Goal: Task Accomplishment & Management: Manage account settings

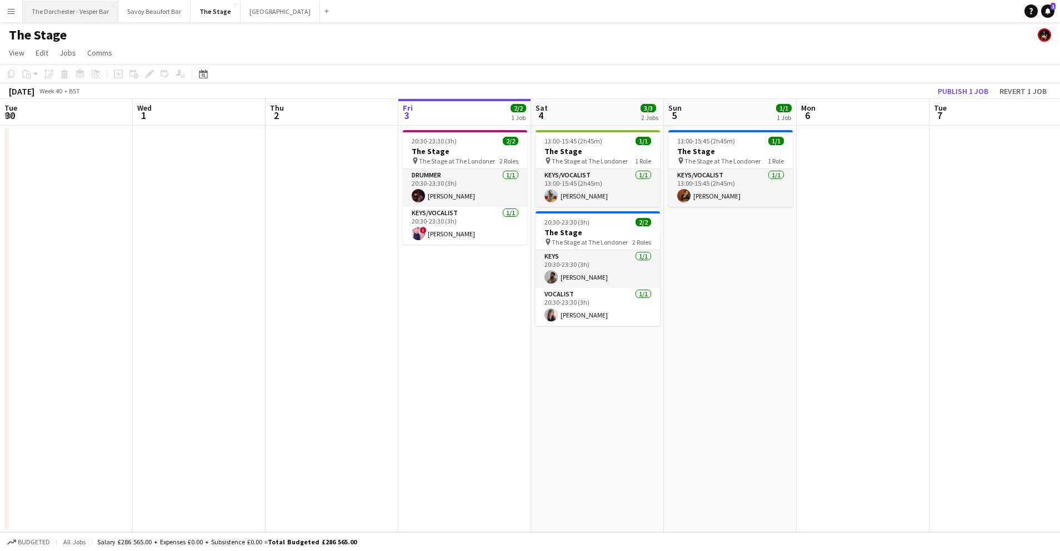
scroll to position [0, 266]
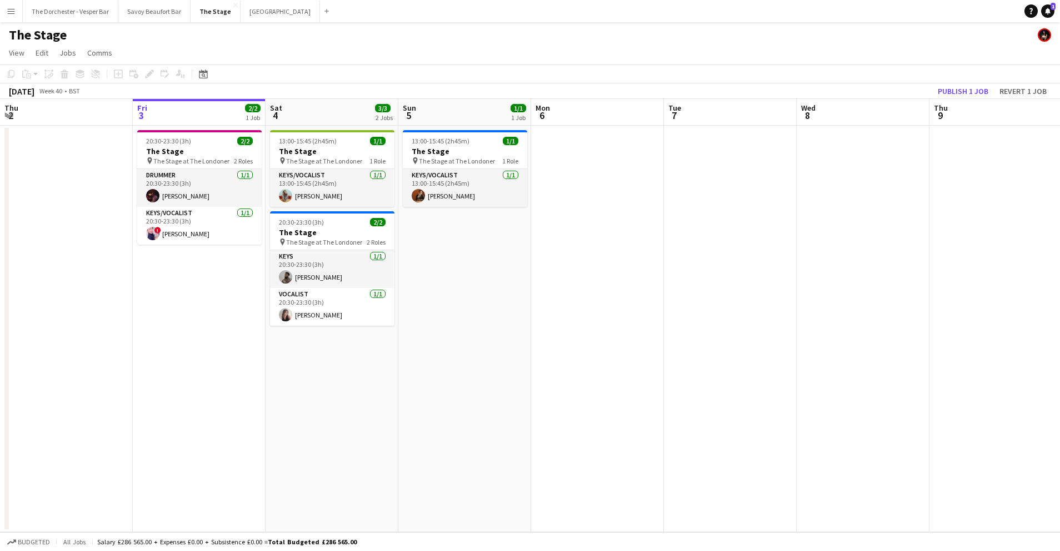
click at [13, 9] on app-icon "Menu" at bounding box center [11, 11] width 9 height 9
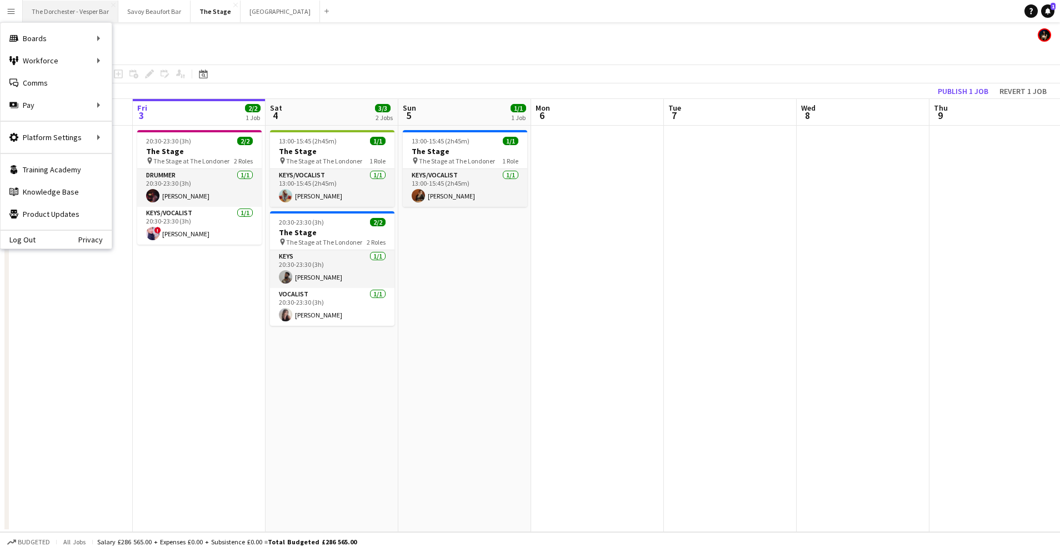
click at [82, 11] on button "The Dorchester - Vesper Bar Close" at bounding box center [71, 12] width 96 height 22
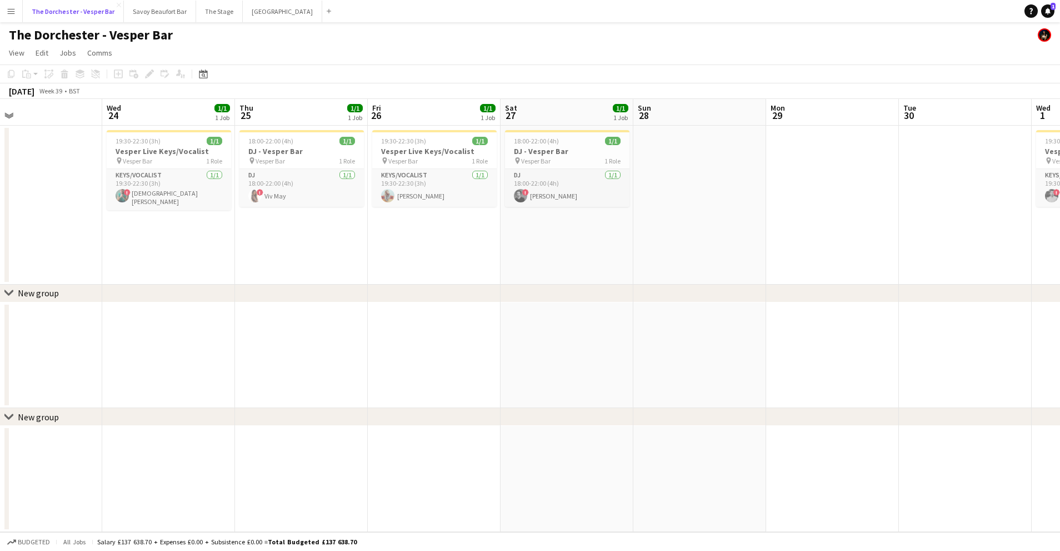
scroll to position [0, 291]
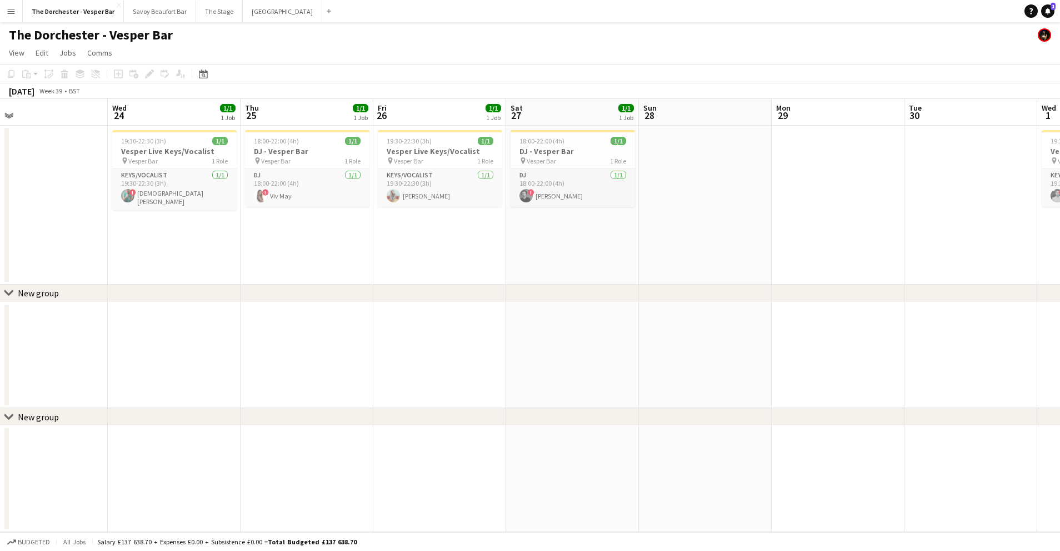
click at [12, 11] on app-icon "Menu" at bounding box center [11, 11] width 9 height 9
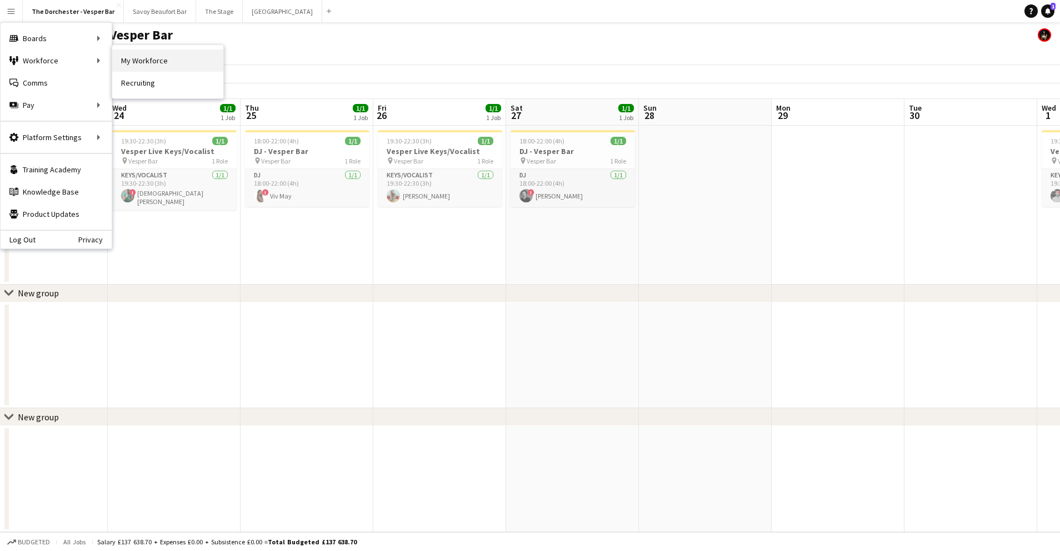
click at [189, 67] on link "My Workforce" at bounding box center [167, 60] width 111 height 22
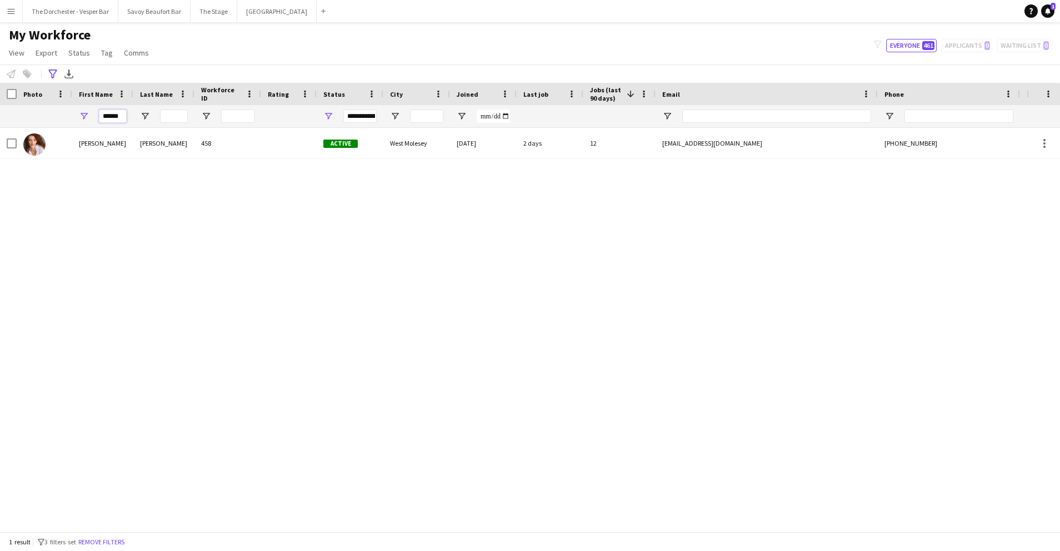
click at [121, 117] on input "******" at bounding box center [113, 115] width 28 height 13
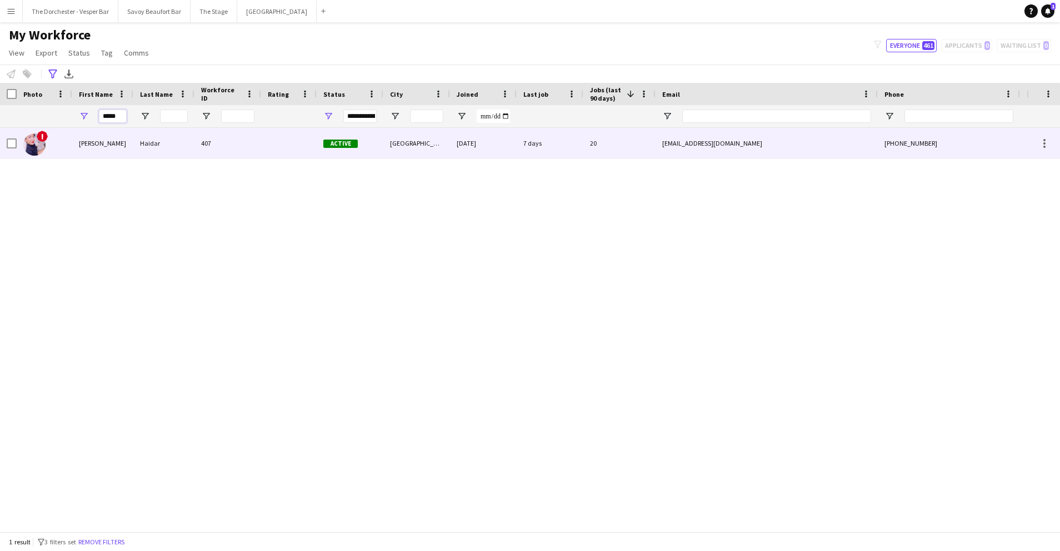
type input "*****"
click at [113, 140] on div "[PERSON_NAME]" at bounding box center [102, 143] width 61 height 31
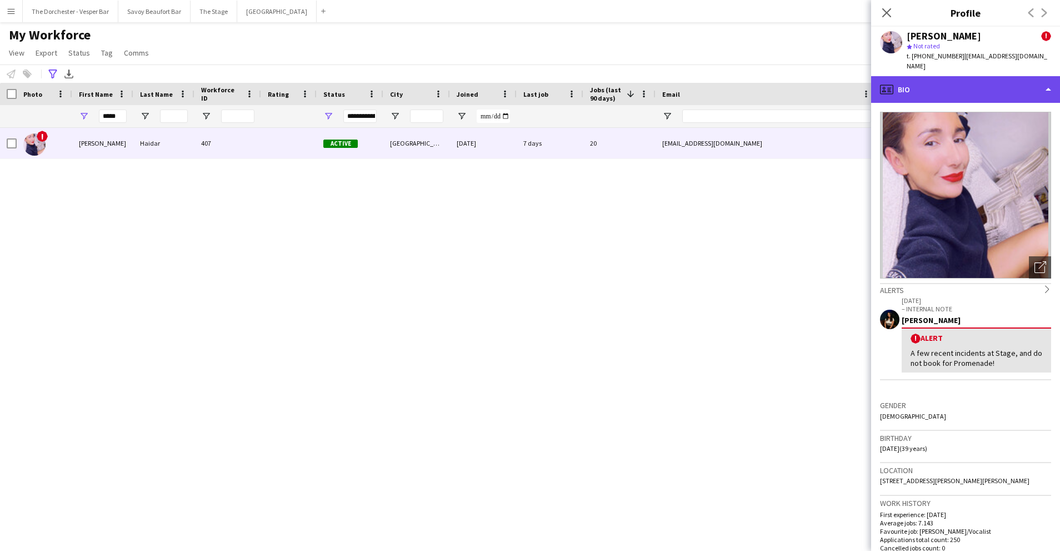
click at [980, 78] on div "profile Bio" at bounding box center [965, 89] width 189 height 27
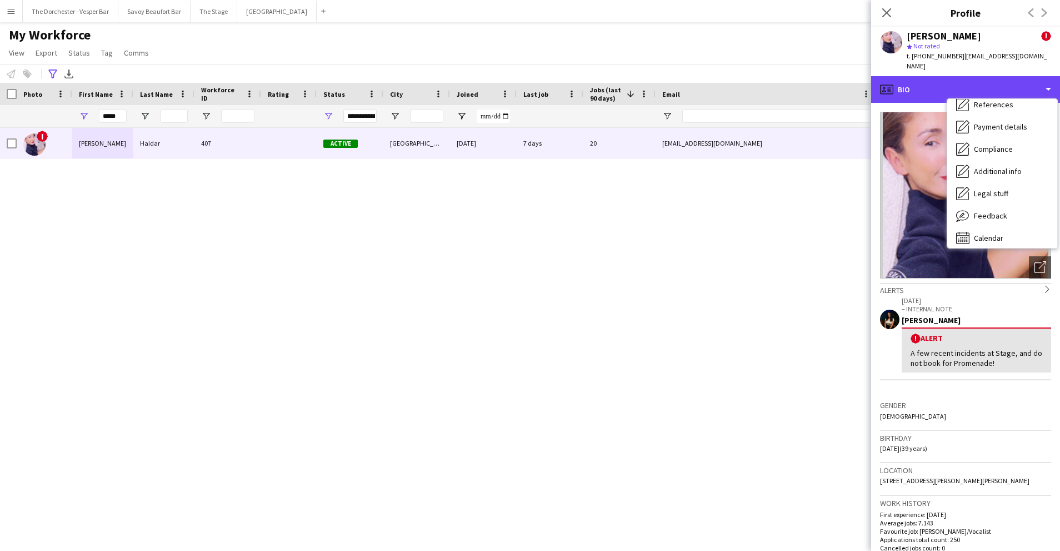
scroll to position [127, 0]
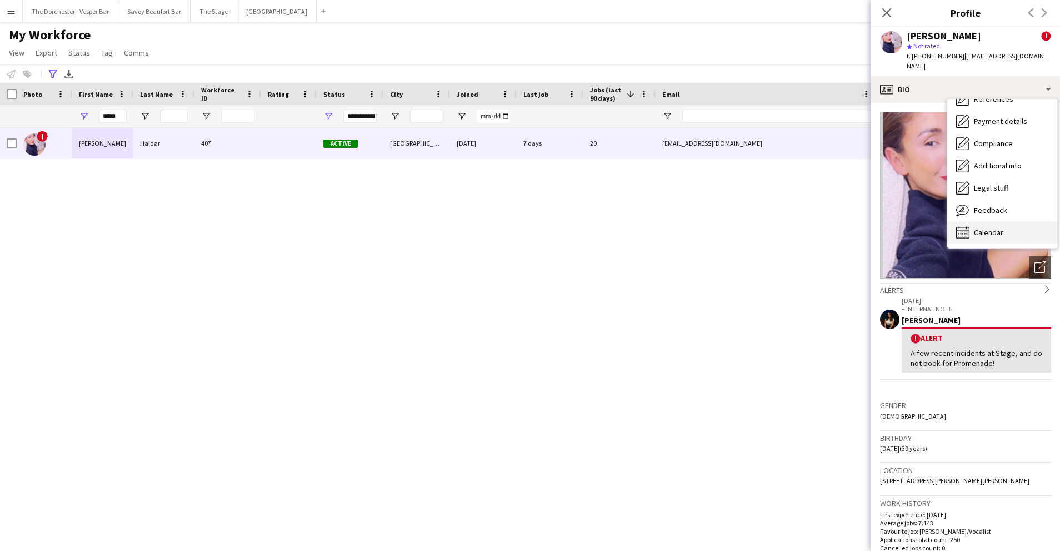
click at [1008, 221] on div "Calendar Calendar" at bounding box center [1003, 232] width 110 height 22
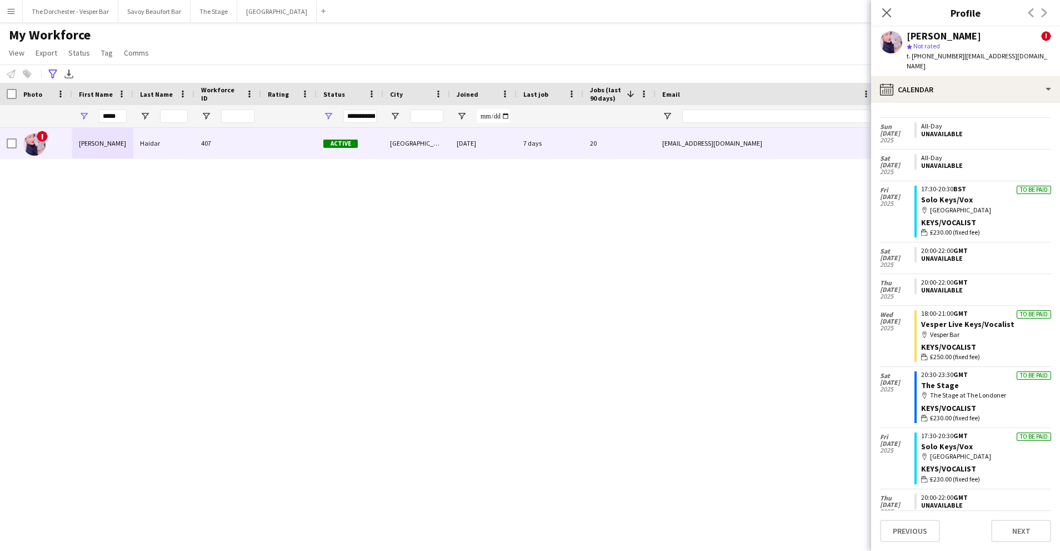
scroll to position [4503, 0]
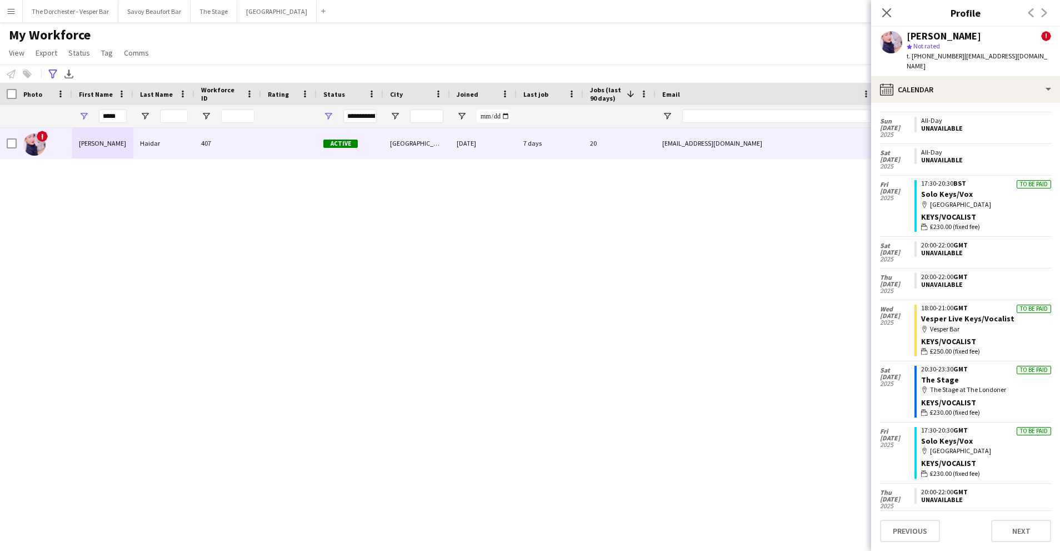
click at [13, 15] on app-icon "Menu" at bounding box center [11, 11] width 9 height 9
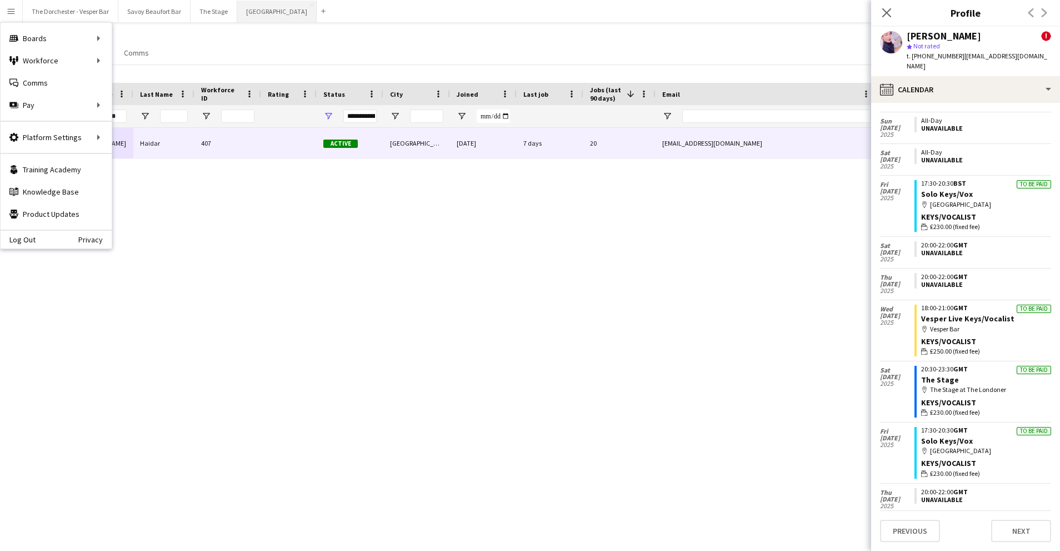
click at [259, 12] on button "[GEOGRAPHIC_DATA]" at bounding box center [276, 12] width 79 height 22
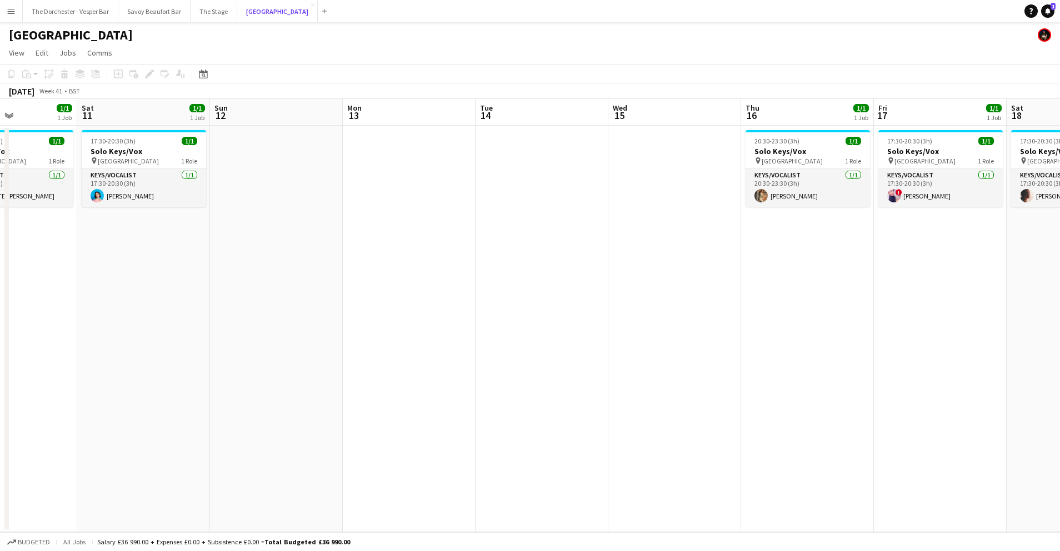
scroll to position [0, 337]
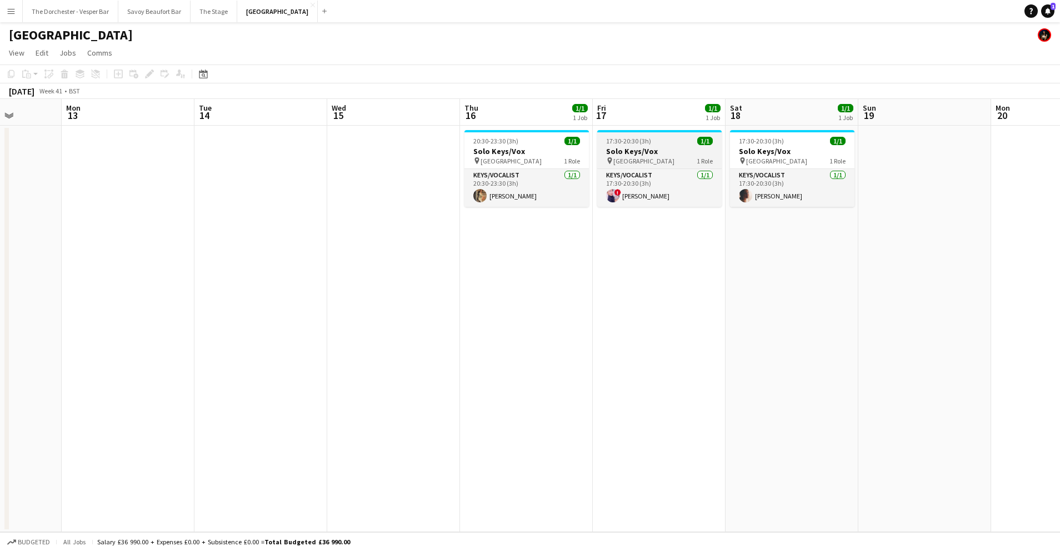
click at [648, 163] on span "[GEOGRAPHIC_DATA]" at bounding box center [644, 161] width 61 height 8
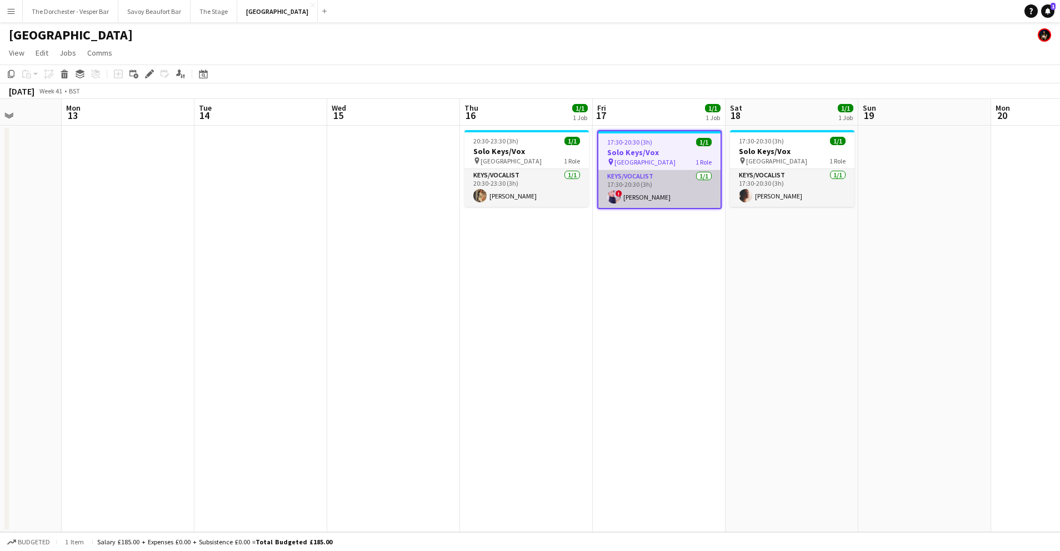
click at [658, 190] on app-card-role "Keys/Vocalist [DATE] 17:30-20:30 (3h) ! [PERSON_NAME]" at bounding box center [660, 189] width 122 height 38
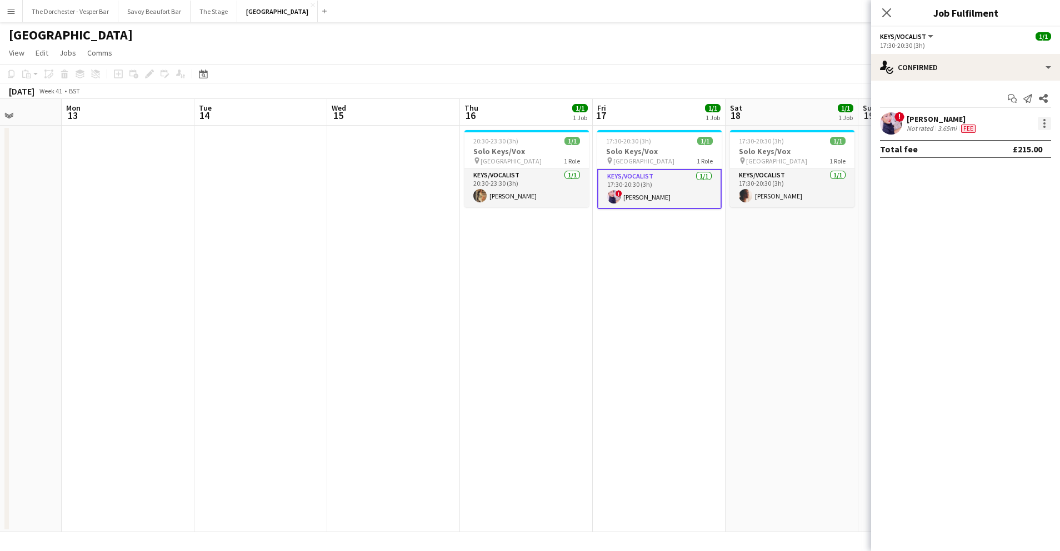
click at [1048, 119] on div at bounding box center [1044, 123] width 13 height 13
click at [1003, 153] on button "Edit fee" at bounding box center [1008, 144] width 87 height 27
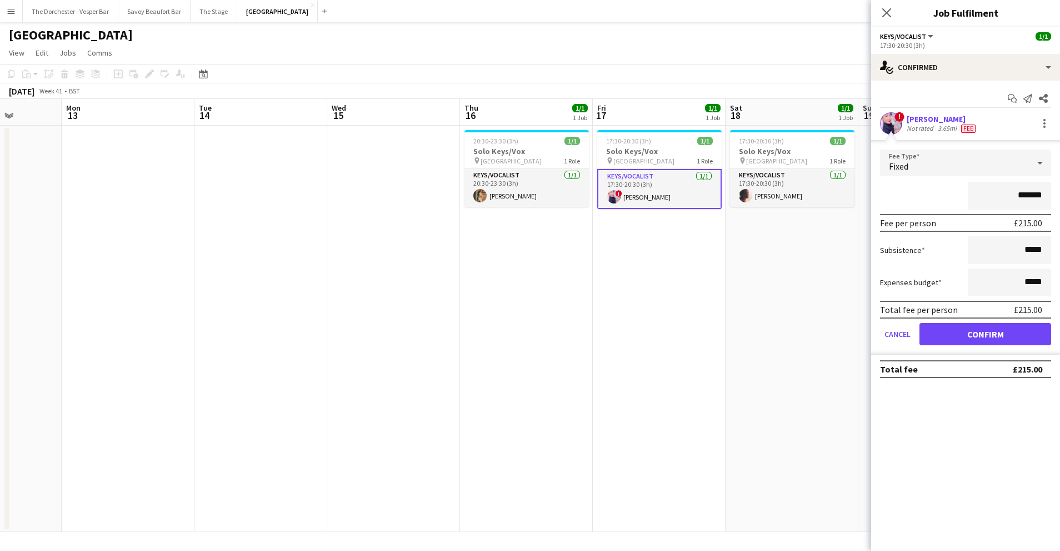
click at [1031, 194] on input "*******" at bounding box center [1009, 196] width 83 height 28
type input "*******"
click at [1011, 335] on button "Confirm" at bounding box center [986, 334] width 132 height 22
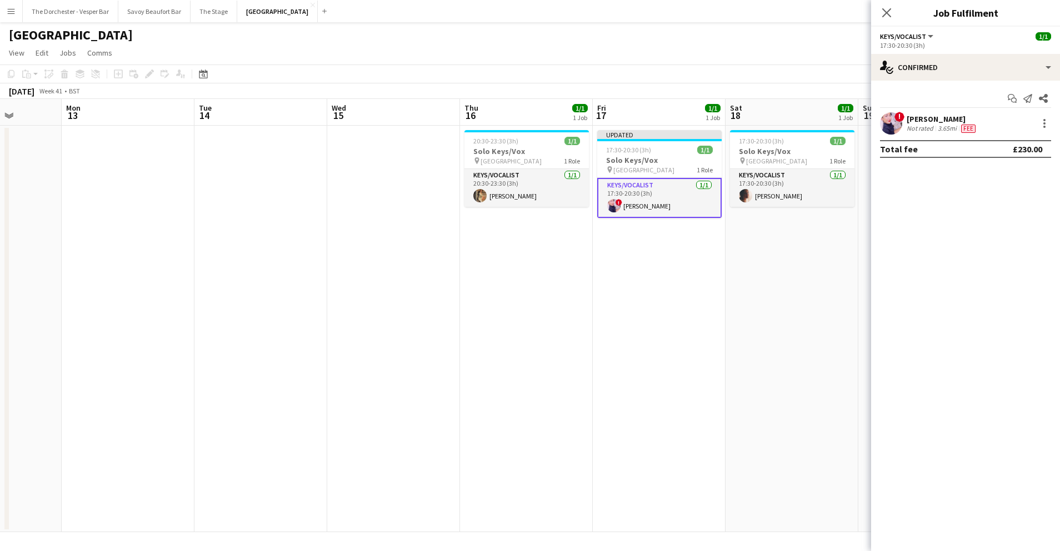
click at [652, 194] on app-card-role "Keys/Vocalist [DATE] 17:30-20:30 (3h) ! [PERSON_NAME]" at bounding box center [659, 198] width 124 height 40
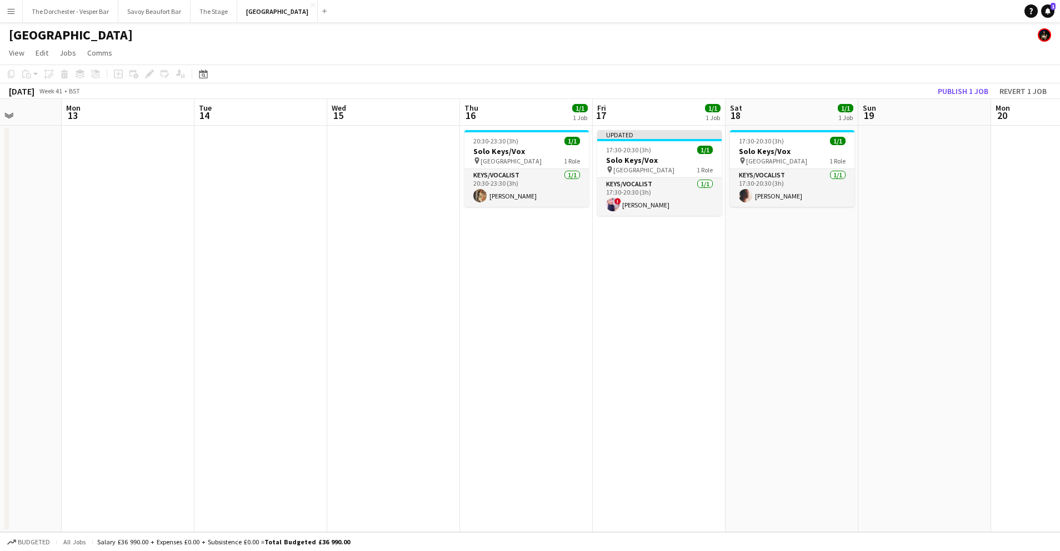
click at [645, 270] on app-date-cell "Updated 17:30-20:30 (3h) 1/1 Solo Keys/Vox pin Goring Hotel 1 Role Keys/Vocalis…" at bounding box center [659, 329] width 133 height 406
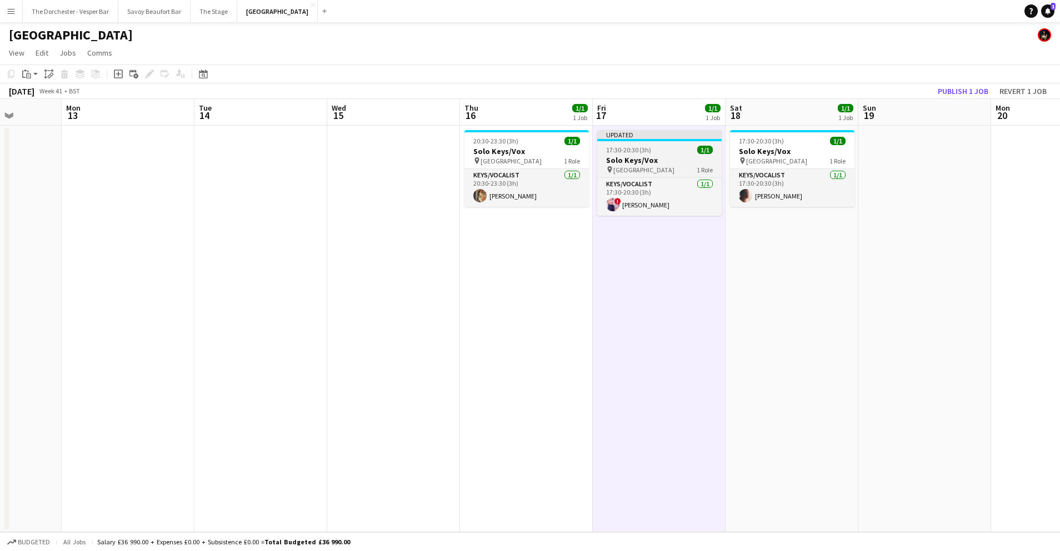
click at [645, 153] on app-job-card "Updated 17:30-20:30 (3h) 1/1 Solo Keys/Vox pin Goring Hotel 1 Role Keys/Vocalis…" at bounding box center [659, 173] width 124 height 86
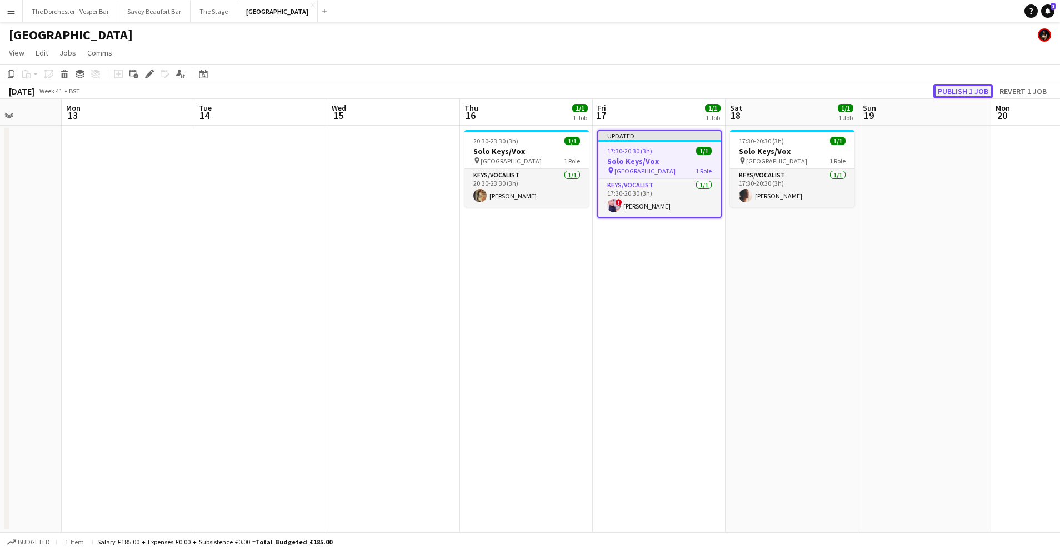
click at [969, 86] on button "Publish 1 job" at bounding box center [963, 91] width 59 height 14
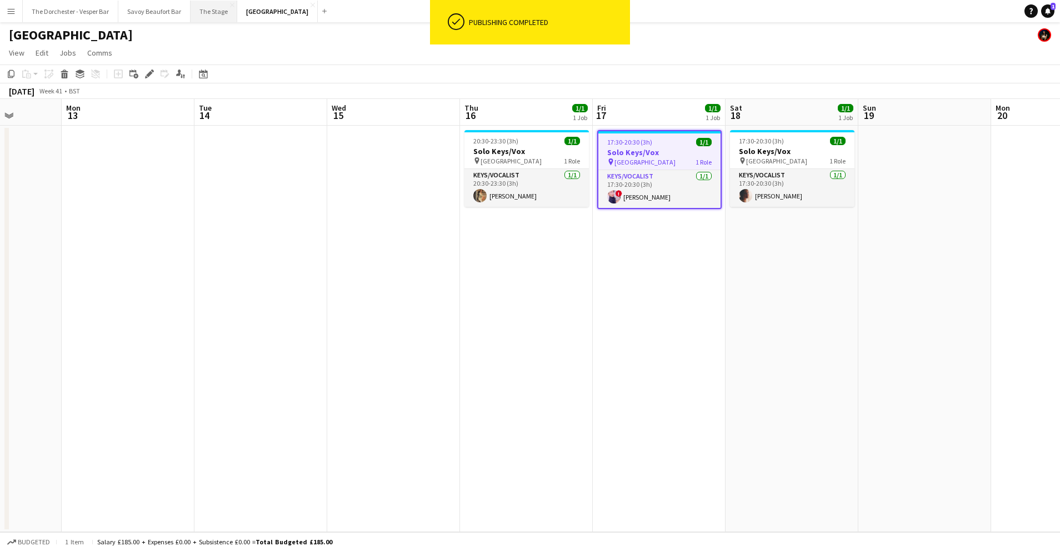
click at [194, 14] on button "The Stage Close" at bounding box center [214, 12] width 47 height 22
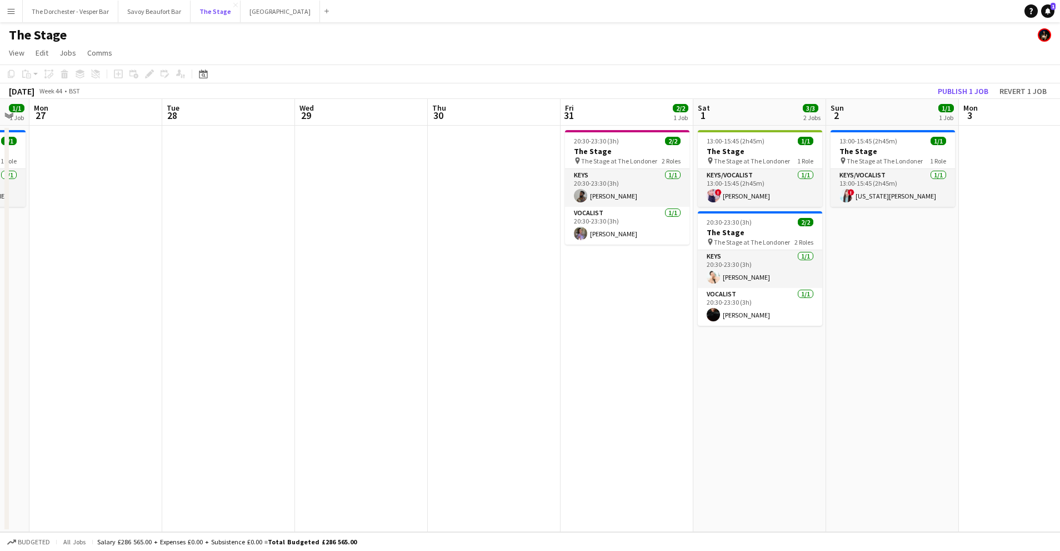
scroll to position [0, 355]
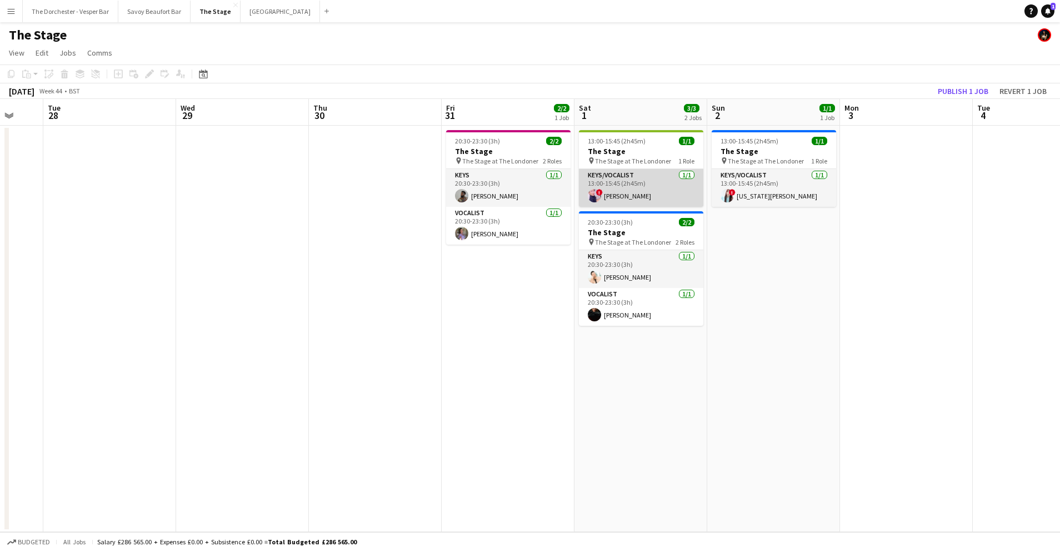
click at [620, 170] on app-card-role "Keys/Vocalist [DATE] 13:00-15:45 (2h45m) ! [PERSON_NAME]" at bounding box center [641, 188] width 124 height 38
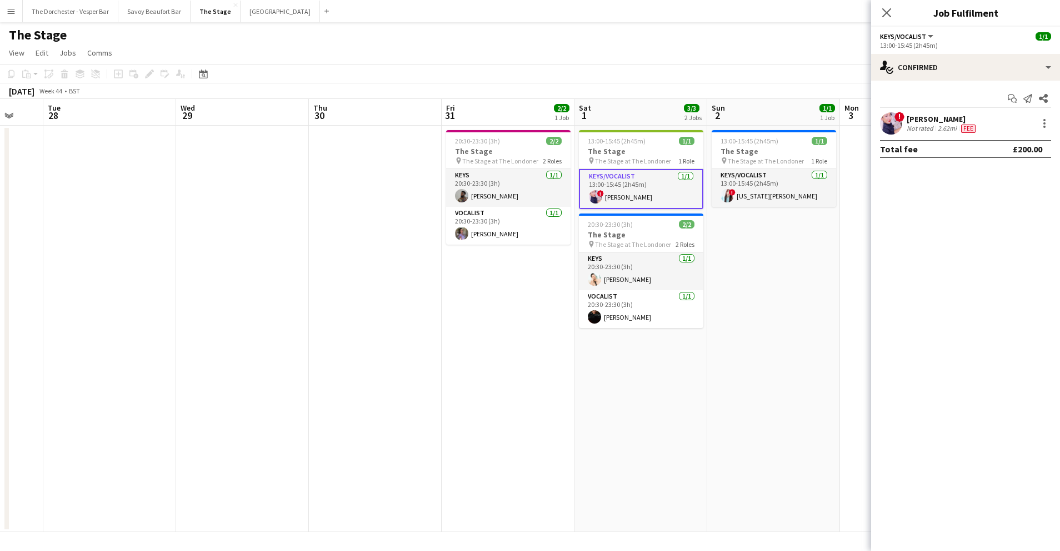
scroll to position [0, 378]
